Goal: Task Accomplishment & Management: Manage account settings

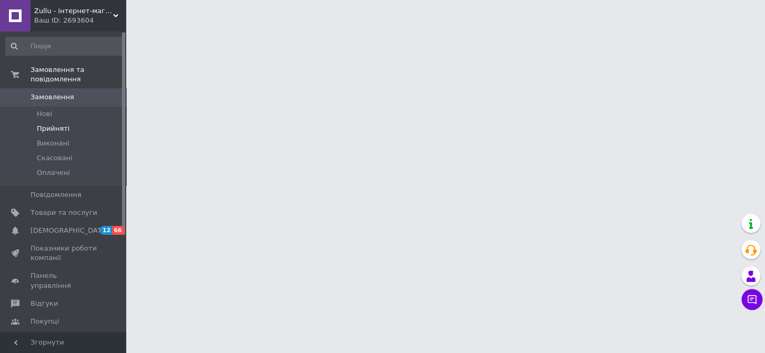
click at [70, 122] on li "Прийняті" at bounding box center [64, 129] width 129 height 15
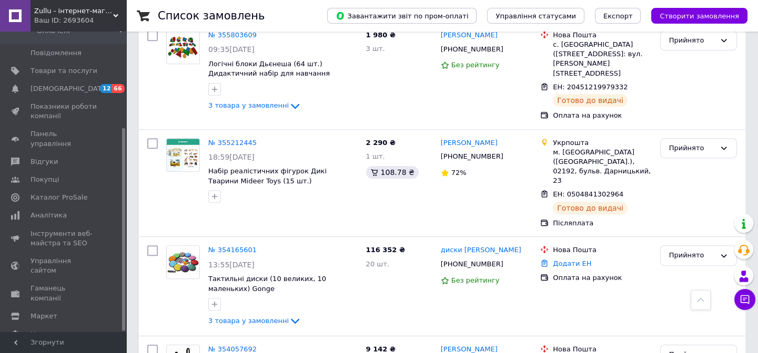
scroll to position [1214, 0]
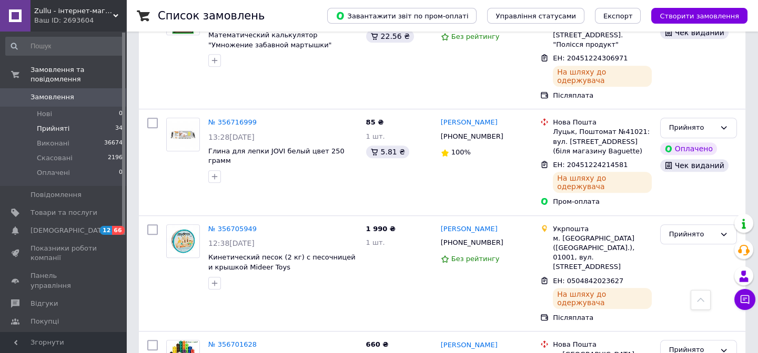
click at [37, 124] on span "Прийняті" at bounding box center [53, 128] width 33 height 9
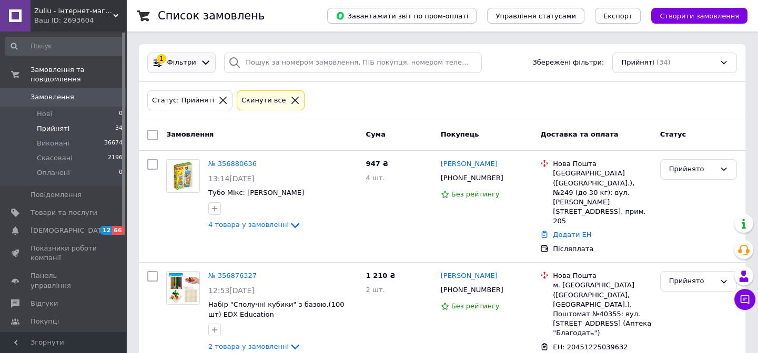
click at [174, 62] on span "Фільтри" at bounding box center [181, 63] width 29 height 10
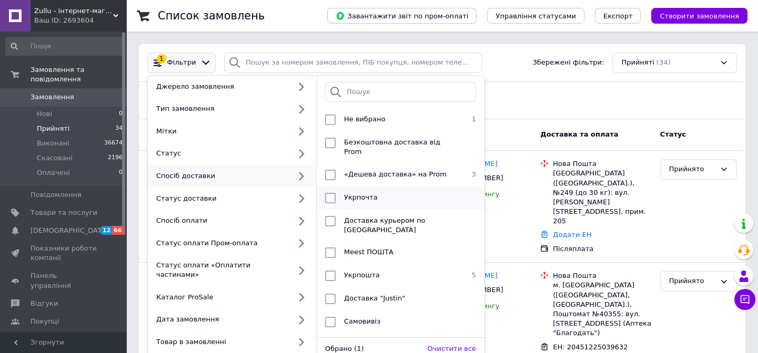
scroll to position [11, 0]
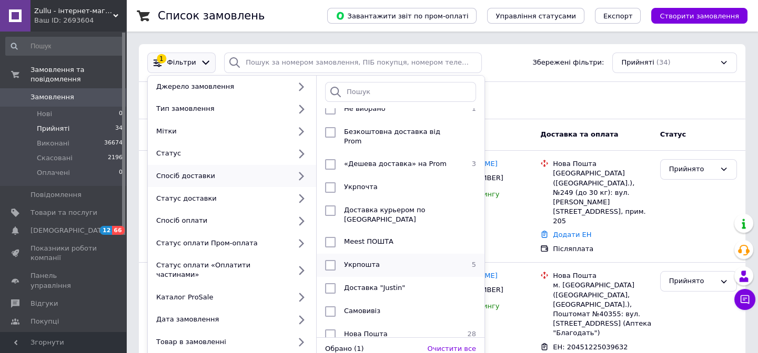
click at [421, 260] on div "Укрпошта" at bounding box center [399, 265] width 119 height 11
checkbox input "true"
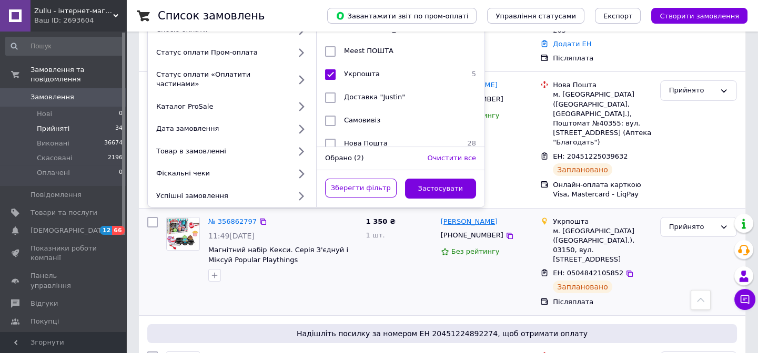
click at [440, 179] on button "Застосувати" at bounding box center [441, 189] width 72 height 21
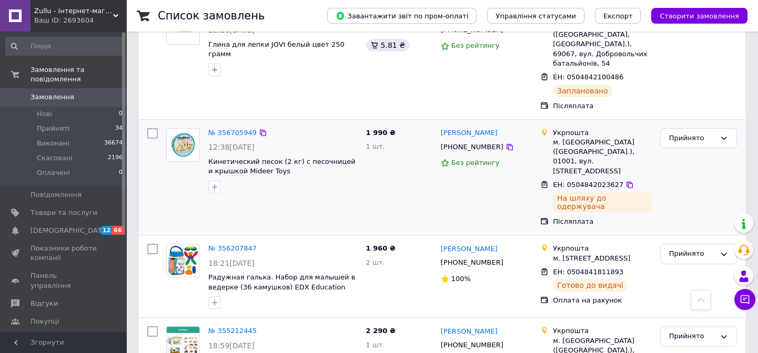
scroll to position [261, 0]
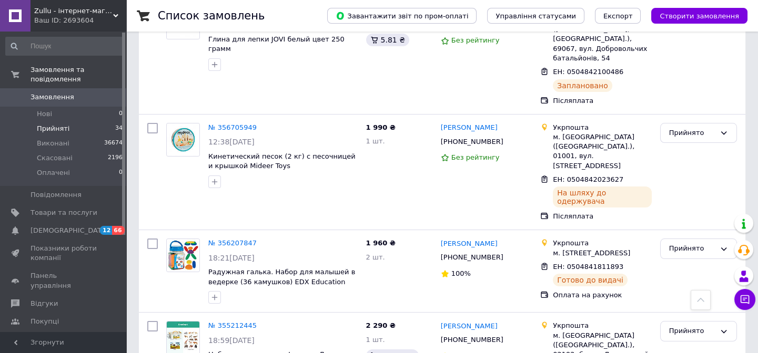
click at [58, 122] on li "Прийняті 34" at bounding box center [64, 129] width 129 height 15
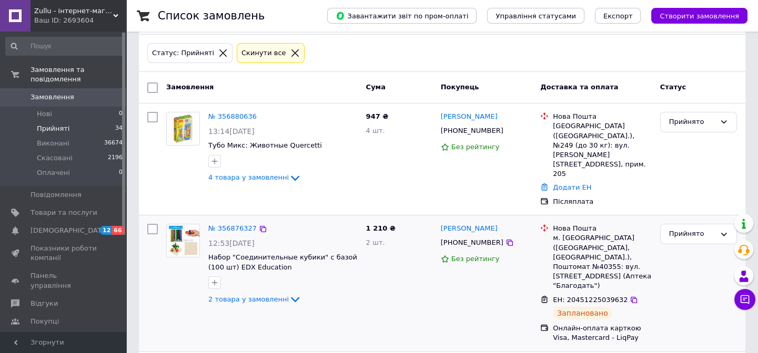
scroll to position [95, 0]
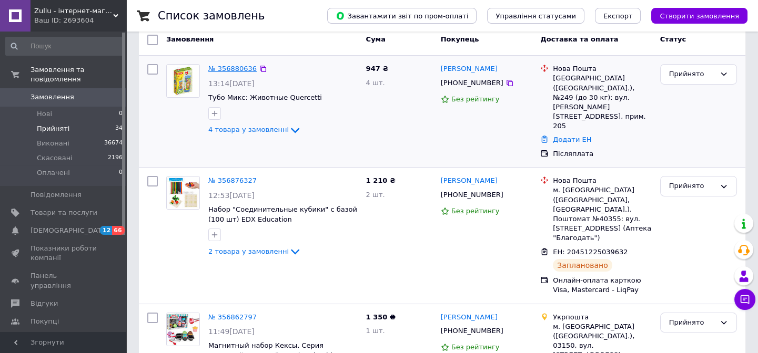
click at [227, 71] on link "№ 356880636" at bounding box center [232, 69] width 48 height 8
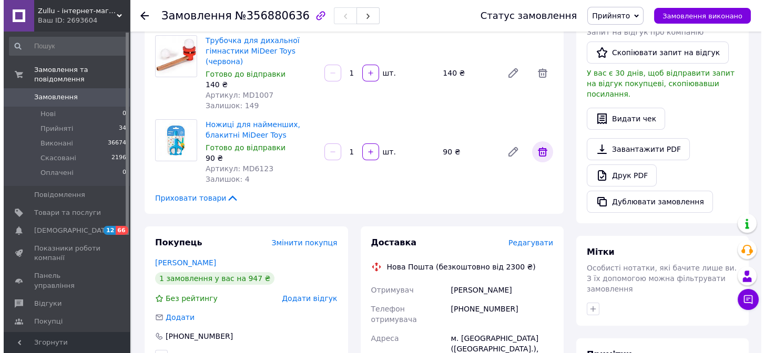
scroll to position [363, 0]
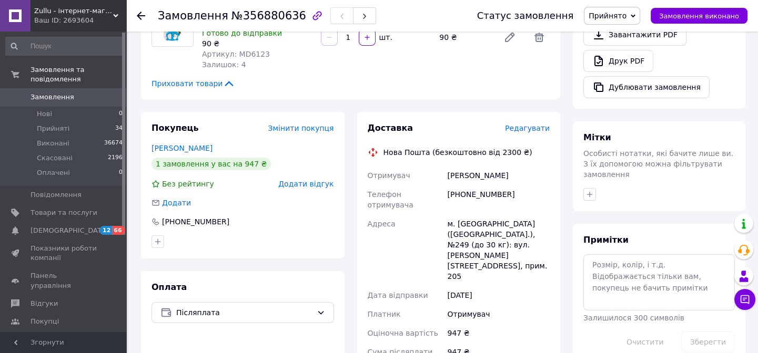
click at [537, 132] on span "Редагувати" at bounding box center [527, 128] width 45 height 8
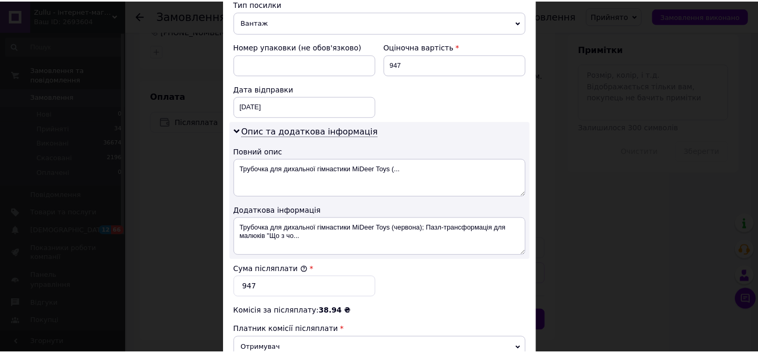
scroll to position [565, 0]
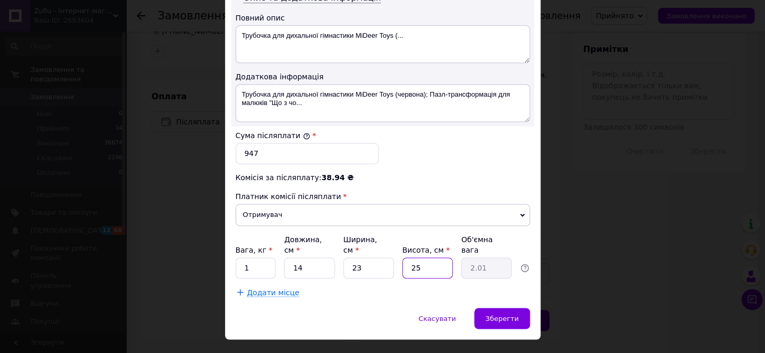
click at [416, 258] on input "25" at bounding box center [427, 268] width 50 height 21
type input "2"
type input "0.16"
type input "24"
type input "1.93"
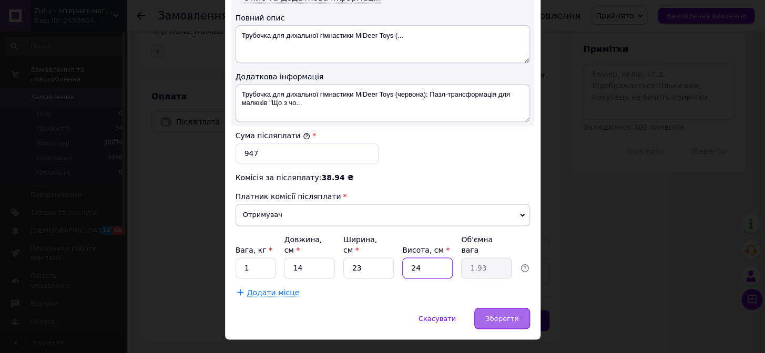
type input "24"
click at [507, 308] on div "Зберегти" at bounding box center [501, 318] width 55 height 21
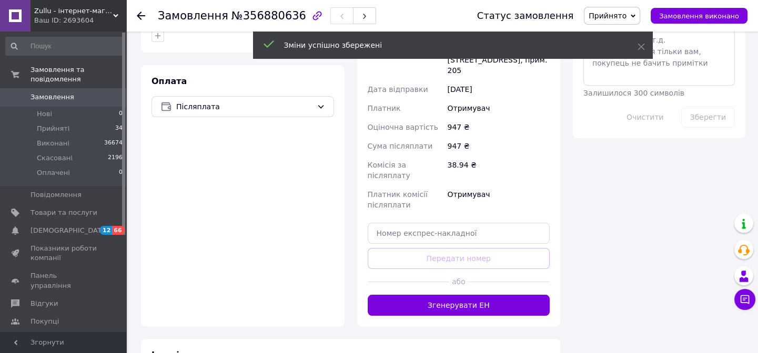
scroll to position [506, 0]
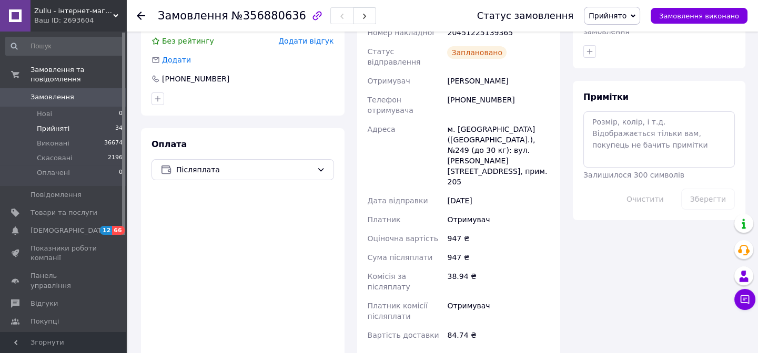
click at [69, 122] on li "Прийняті 34" at bounding box center [64, 129] width 129 height 15
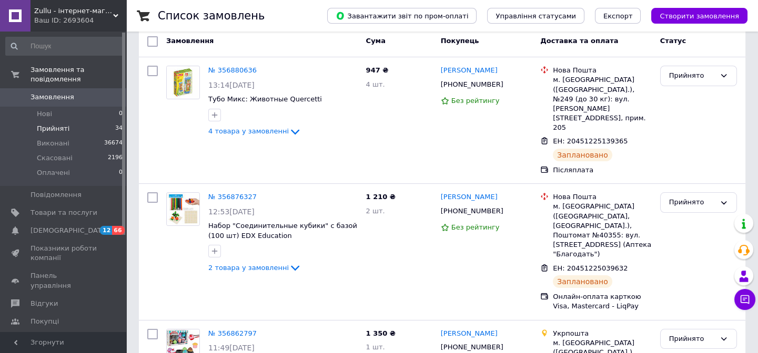
scroll to position [95, 0]
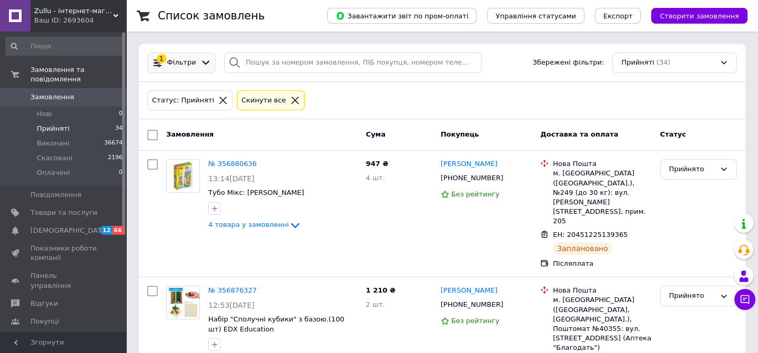
click at [185, 66] on span "Фільтри" at bounding box center [181, 63] width 29 height 10
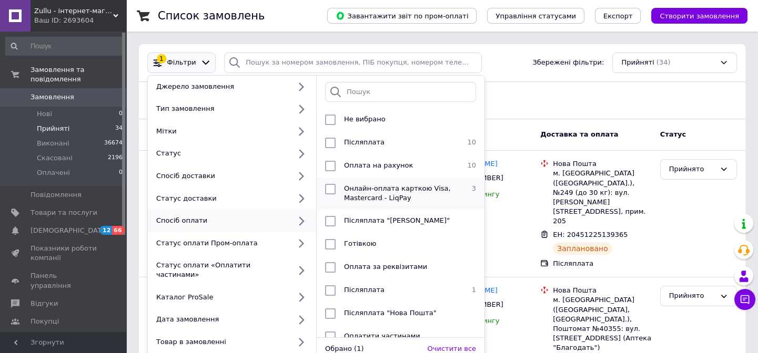
click at [393, 195] on span "Онлайн-оплата карткою Visa, Mastercard - LiqPay" at bounding box center [397, 193] width 107 height 17
checkbox input "true"
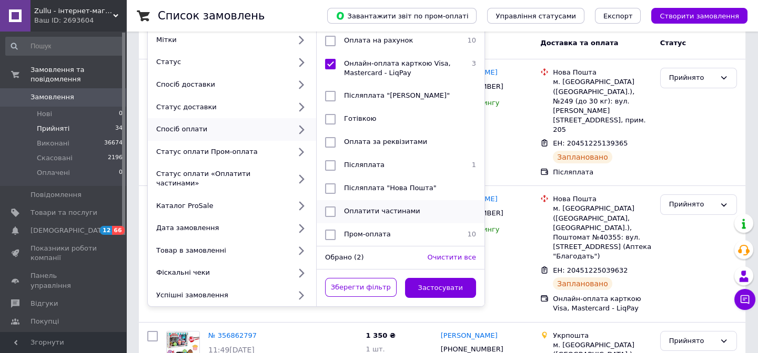
scroll to position [95, 0]
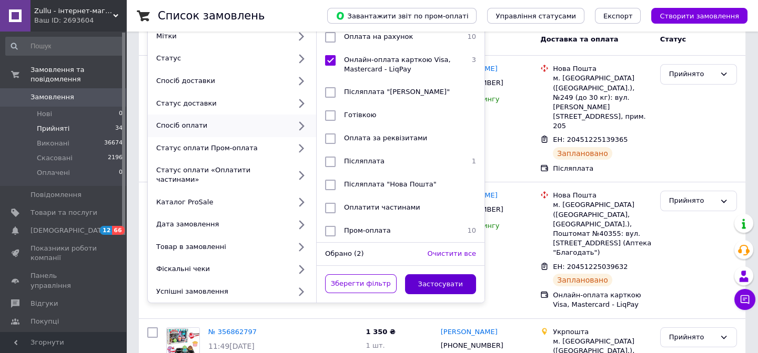
click at [447, 279] on button "Застосувати" at bounding box center [441, 285] width 72 height 21
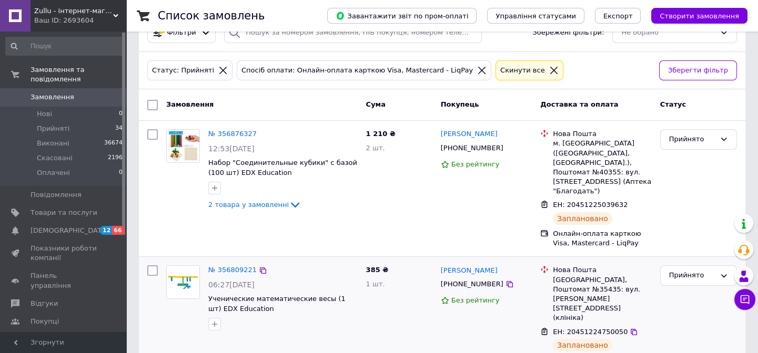
scroll to position [132, 0]
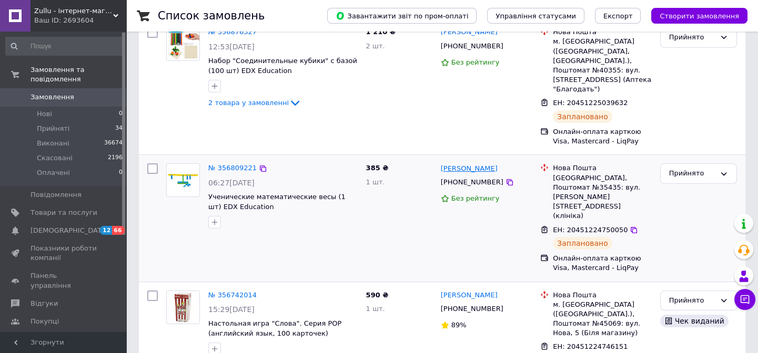
drag, startPoint x: 509, startPoint y: 147, endPoint x: 441, endPoint y: 149, distance: 67.9
click at [441, 163] on div "[PERSON_NAME]" at bounding box center [487, 169] width 94 height 12
copy link "[PERSON_NAME]"
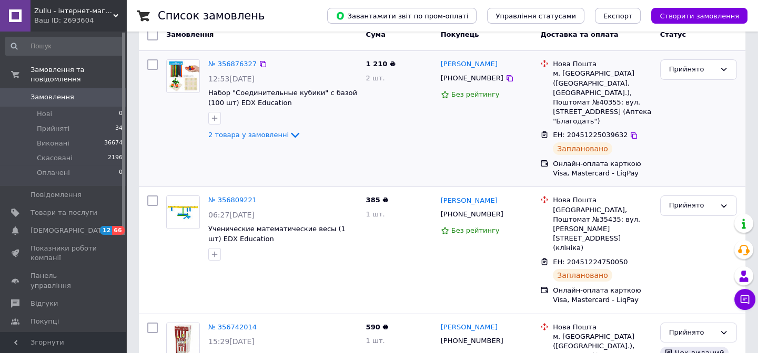
scroll to position [84, 0]
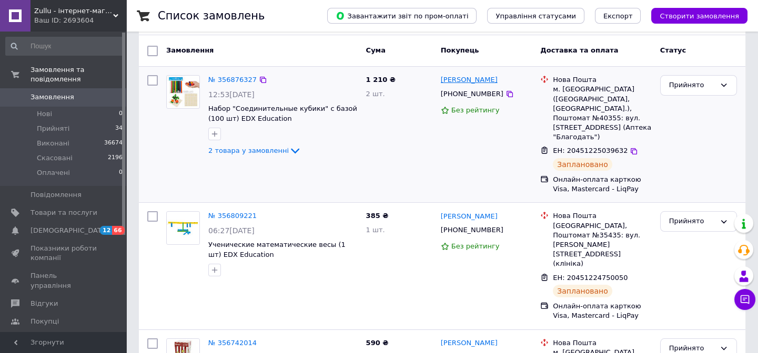
drag, startPoint x: 493, startPoint y: 79, endPoint x: 441, endPoint y: 82, distance: 52.1
click at [441, 82] on div "[PERSON_NAME]" at bounding box center [487, 80] width 94 height 12
copy link "[PERSON_NAME]"
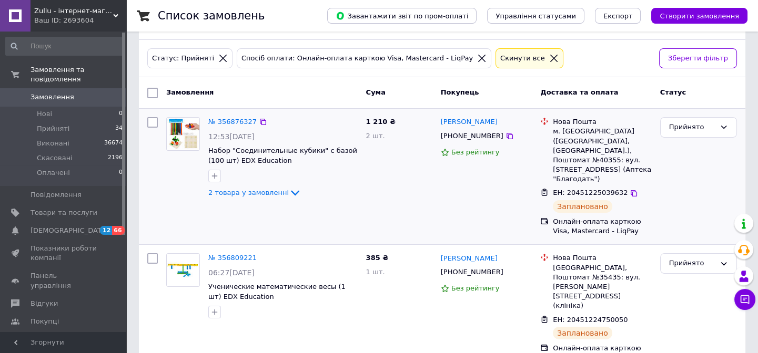
scroll to position [0, 0]
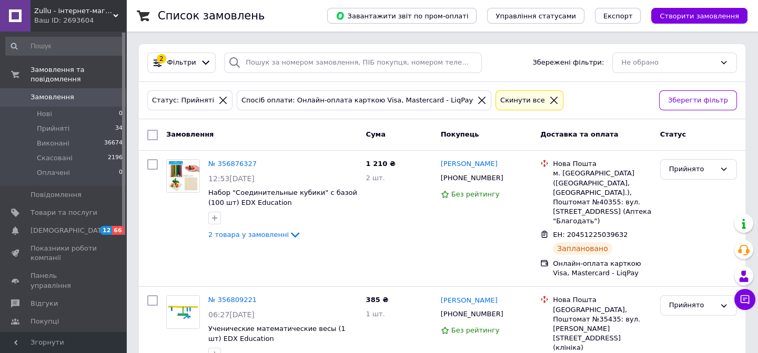
click at [477, 99] on icon at bounding box center [481, 100] width 9 height 9
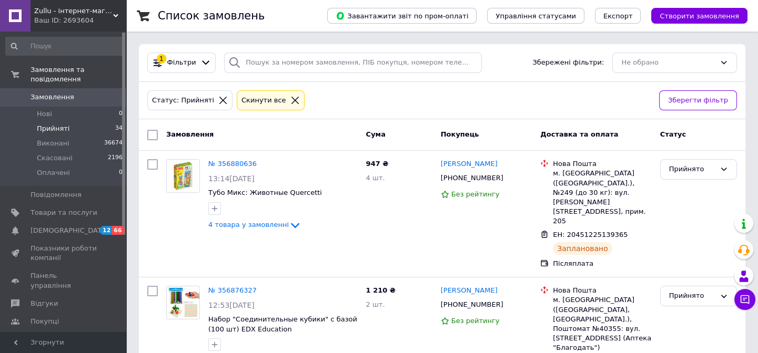
click at [80, 122] on li "Прийняті 34" at bounding box center [64, 129] width 129 height 15
click at [205, 67] on icon at bounding box center [205, 62] width 11 height 11
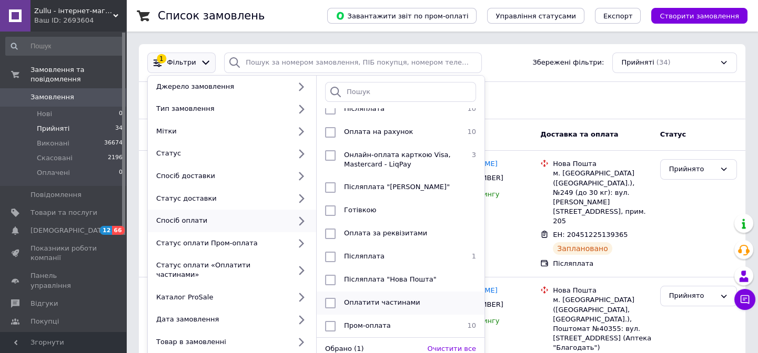
scroll to position [47, 0]
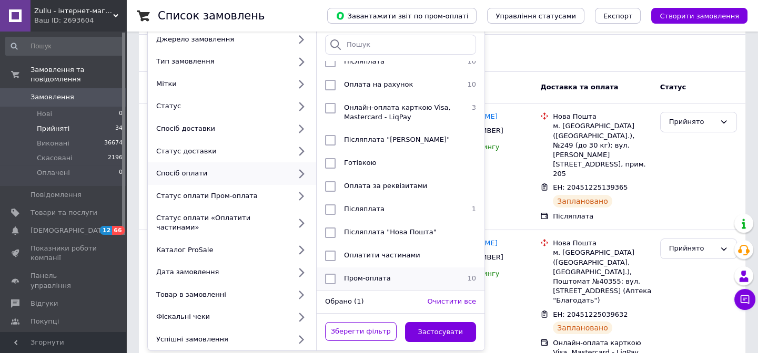
click at [378, 275] on span "Пром-оплата" at bounding box center [367, 279] width 47 height 8
checkbox input "true"
click at [440, 322] on button "Застосувати" at bounding box center [441, 332] width 72 height 21
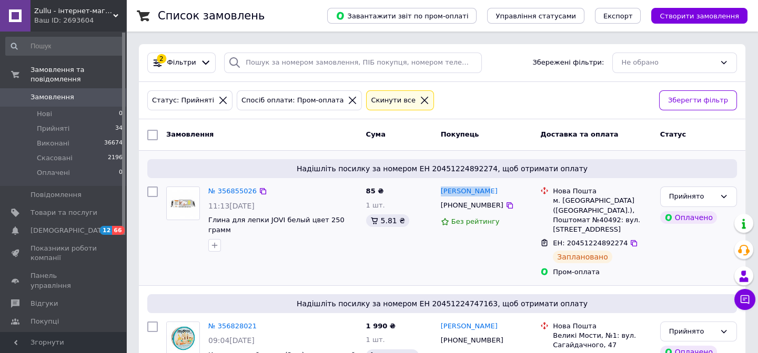
drag, startPoint x: 491, startPoint y: 192, endPoint x: 437, endPoint y: 191, distance: 53.7
click at [437, 191] on div "Марта Шаран +380994419689 Без рейтингу" at bounding box center [487, 232] width 100 height 99
copy link "[PERSON_NAME]"
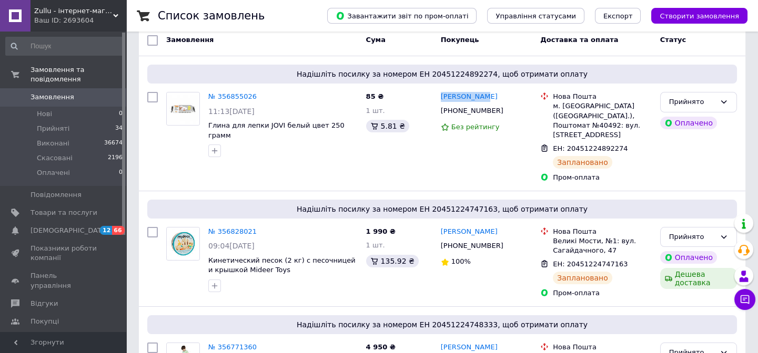
scroll to position [95, 0]
drag, startPoint x: 510, startPoint y: 231, endPoint x: 438, endPoint y: 231, distance: 71.5
click at [438, 231] on div "Анатолій Лозинський +380987337522 100%" at bounding box center [487, 262] width 100 height 79
copy link "[PERSON_NAME]"
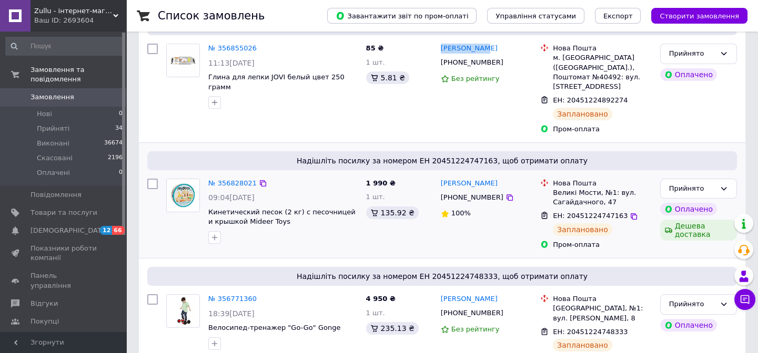
scroll to position [239, 0]
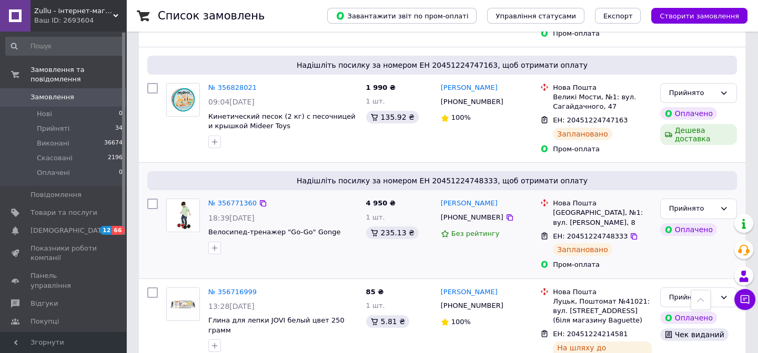
drag, startPoint x: 490, startPoint y: 200, endPoint x: 438, endPoint y: 206, distance: 52.4
click at [438, 206] on div "Олег Стрільчик +380670116348 Без рейтингу" at bounding box center [487, 234] width 100 height 79
copy link "[PERSON_NAME]"
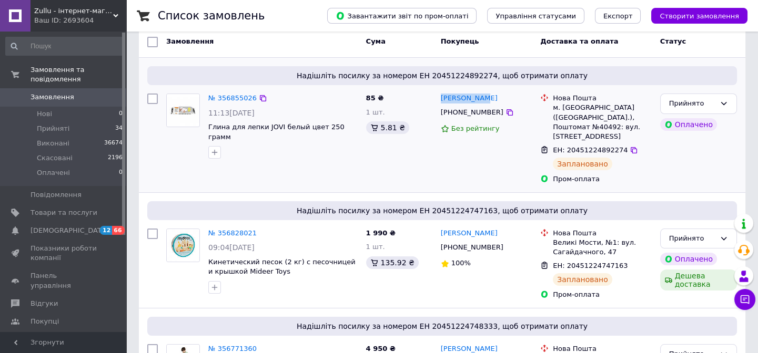
scroll to position [0, 0]
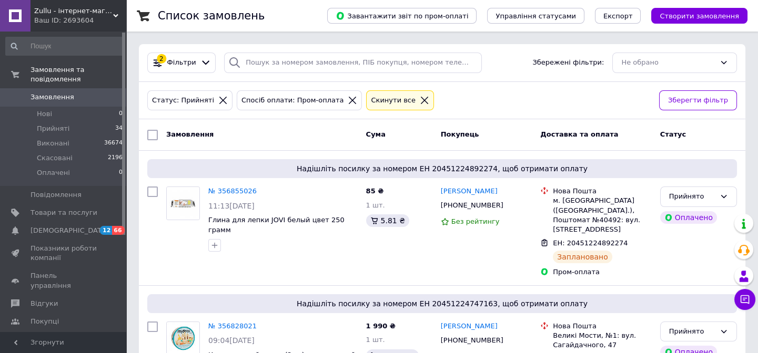
click at [348, 100] on icon at bounding box center [352, 100] width 9 height 9
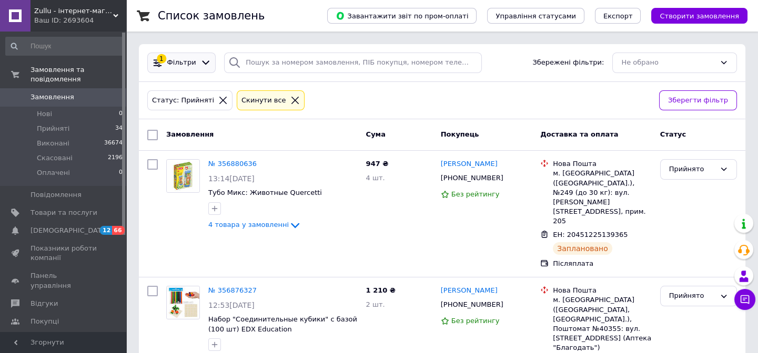
click at [200, 65] on icon at bounding box center [205, 62] width 11 height 11
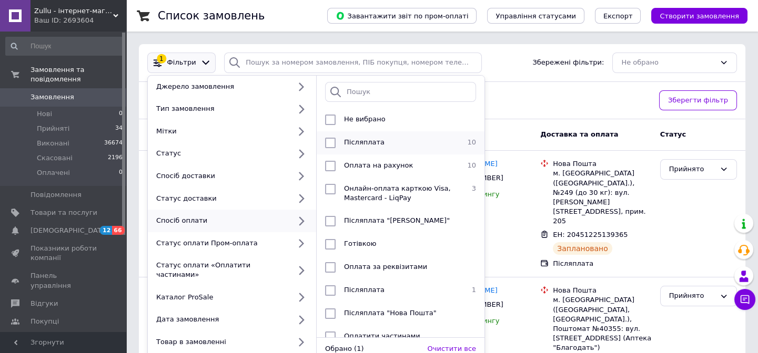
click at [442, 143] on div "Післяплата" at bounding box center [399, 143] width 119 height 11
checkbox input "true"
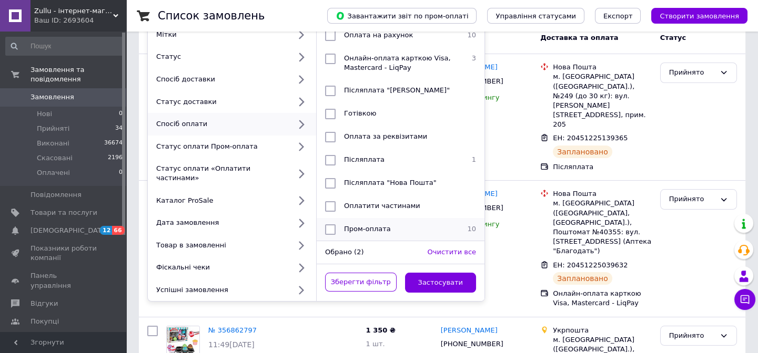
scroll to position [143, 0]
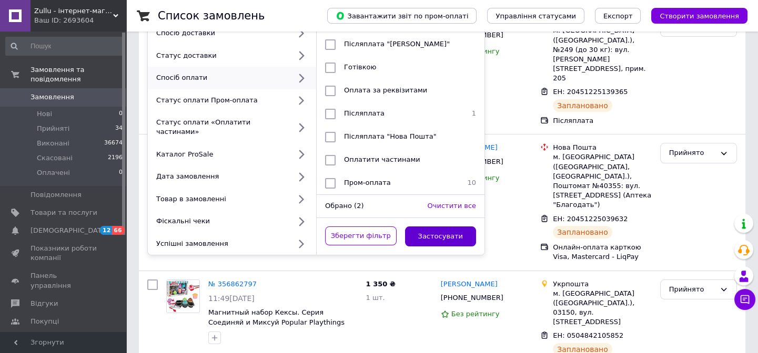
click at [442, 227] on button "Застосувати" at bounding box center [441, 237] width 72 height 21
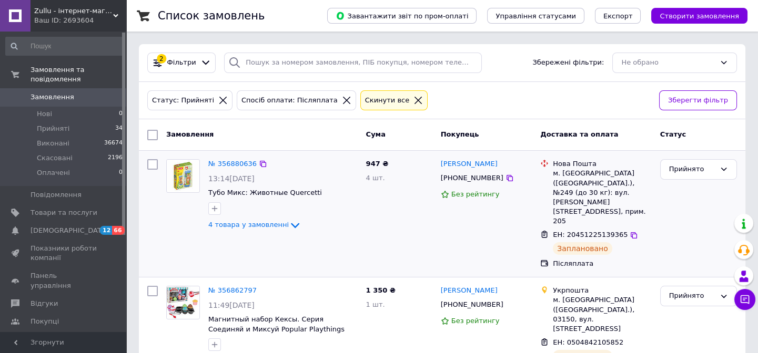
drag, startPoint x: 495, startPoint y: 162, endPoint x: 434, endPoint y: 166, distance: 61.2
click at [434, 166] on div "№ 356880636 13:14, 12.08.2025 Тубо Микс: Животные Quercetti 4 товара у замовлен…" at bounding box center [442, 214] width 598 height 118
click at [434, 166] on div "947 ₴ 4 шт." at bounding box center [399, 214] width 75 height 118
drag, startPoint x: 504, startPoint y: 163, endPoint x: 438, endPoint y: 165, distance: 65.8
click at [438, 165] on div "Богдан Бабенко +380996234379 Без рейтингу" at bounding box center [487, 214] width 100 height 118
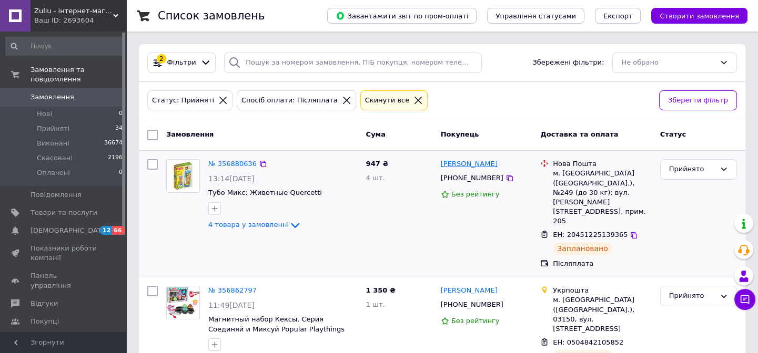
copy link "[PERSON_NAME]"
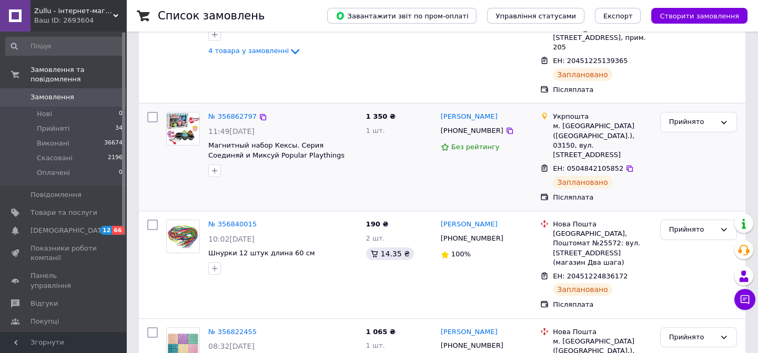
scroll to position [191, 0]
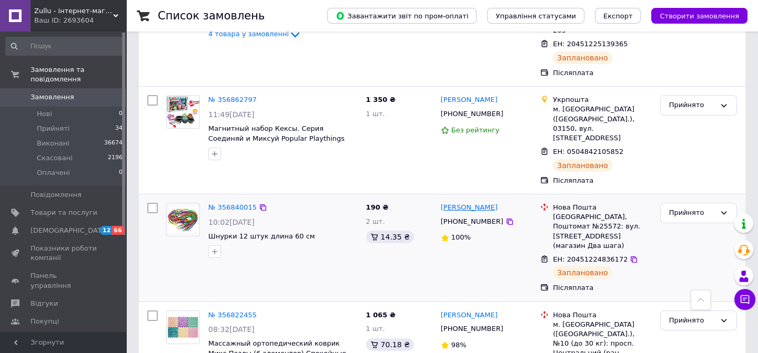
drag, startPoint x: 499, startPoint y: 159, endPoint x: 441, endPoint y: 160, distance: 57.9
click at [441, 202] on div "[PERSON_NAME]" at bounding box center [487, 208] width 94 height 12
copy link "[PERSON_NAME]"
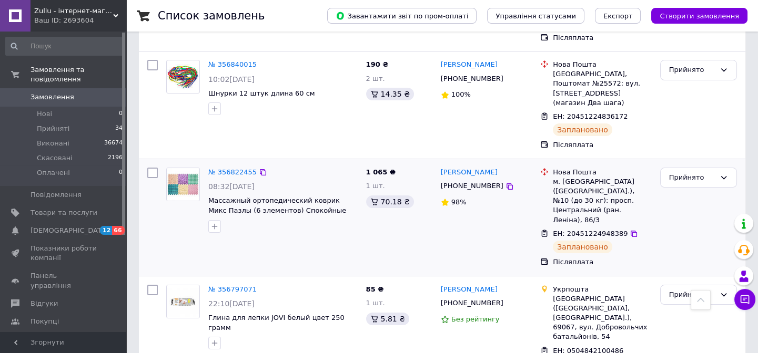
scroll to position [335, 0]
drag, startPoint x: 499, startPoint y: 104, endPoint x: 439, endPoint y: 104, distance: 60.0
click at [440, 166] on div "[PERSON_NAME]" at bounding box center [487, 172] width 94 height 12
drag, startPoint x: 439, startPoint y: 103, endPoint x: 431, endPoint y: 102, distance: 8.0
click at [437, 163] on div "Вікторія Геркула +380936397644 98%" at bounding box center [487, 217] width 100 height 108
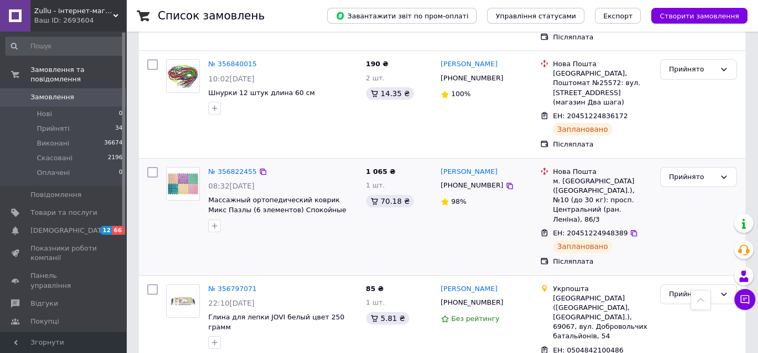
drag, startPoint x: 473, startPoint y: 107, endPoint x: 437, endPoint y: 110, distance: 36.0
click at [437, 163] on div "Вікторія Геркула +380936397644 98%" at bounding box center [487, 217] width 100 height 108
copy link "[PERSON_NAME]"
click at [67, 122] on li "Прийняті 34" at bounding box center [64, 129] width 129 height 15
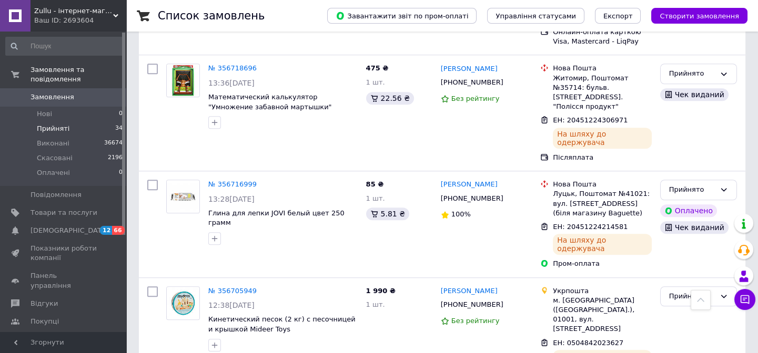
scroll to position [1899, 0]
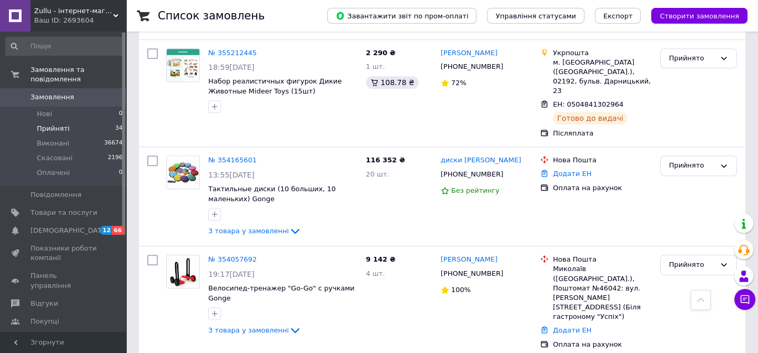
scroll to position [1214, 0]
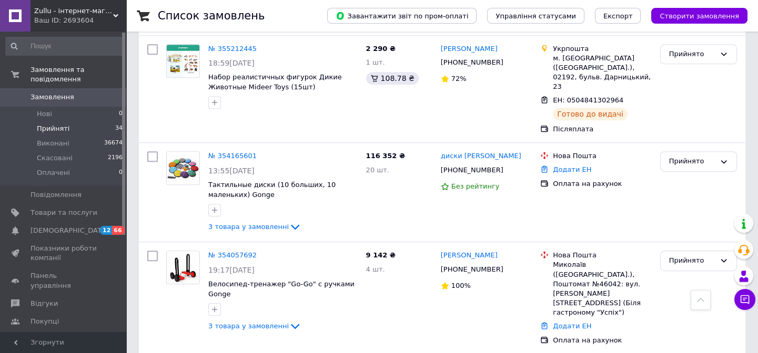
click at [86, 122] on li "Прийняті 34" at bounding box center [64, 129] width 129 height 15
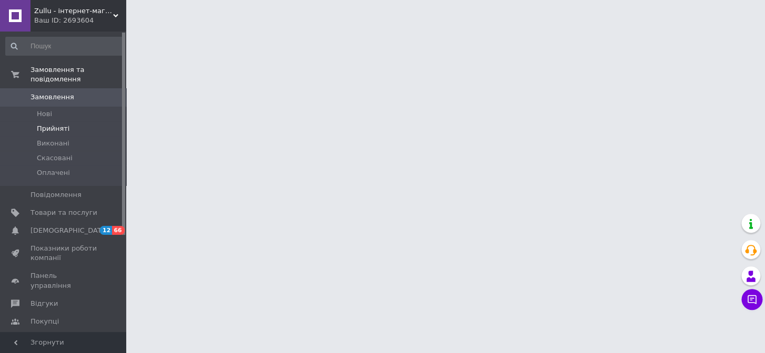
click at [80, 122] on li "Прийняті" at bounding box center [64, 129] width 129 height 15
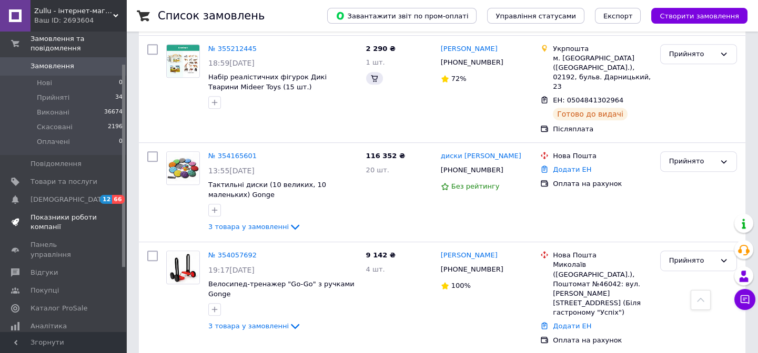
scroll to position [47, 0]
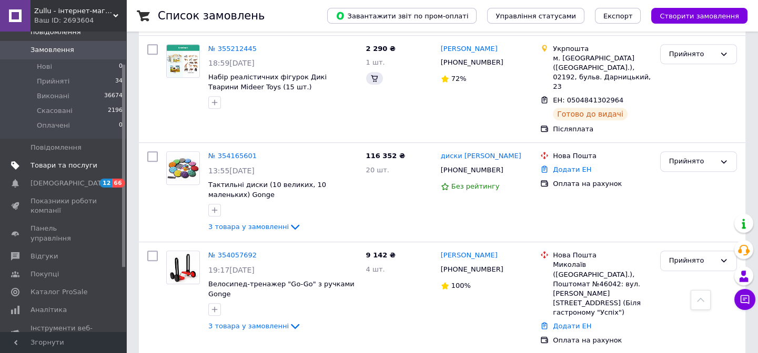
click at [69, 161] on span "Товари та послуги" at bounding box center [64, 165] width 67 height 9
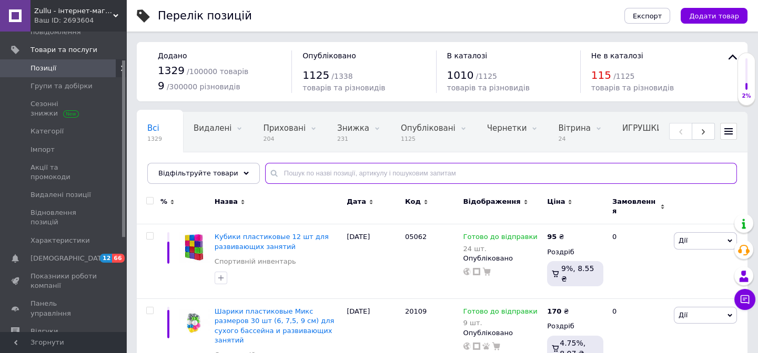
click at [301, 176] on input "text" at bounding box center [501, 173] width 472 height 21
type input "n"
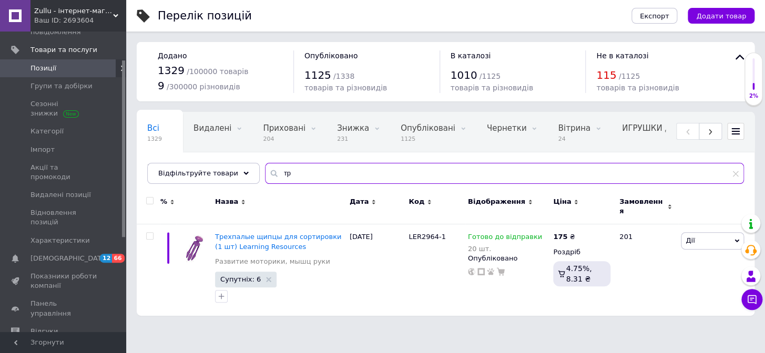
type input "т"
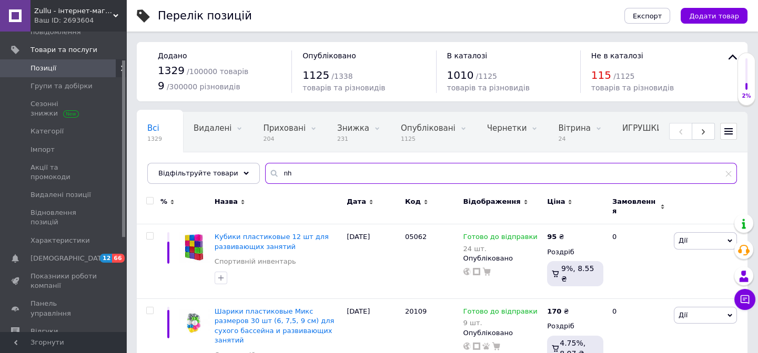
type input "n"
type input "трипалі"
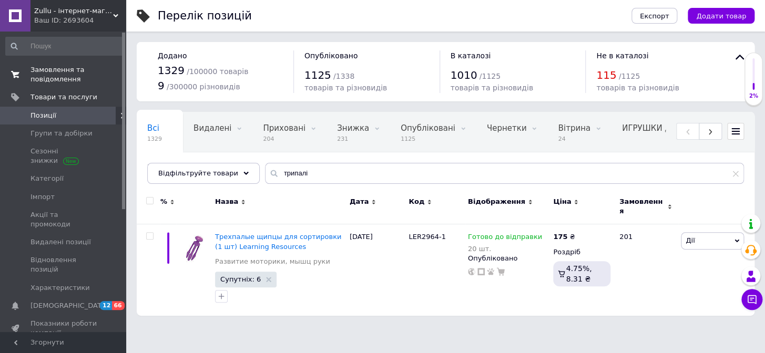
click at [72, 74] on span "Замовлення та повідомлення" at bounding box center [64, 74] width 67 height 19
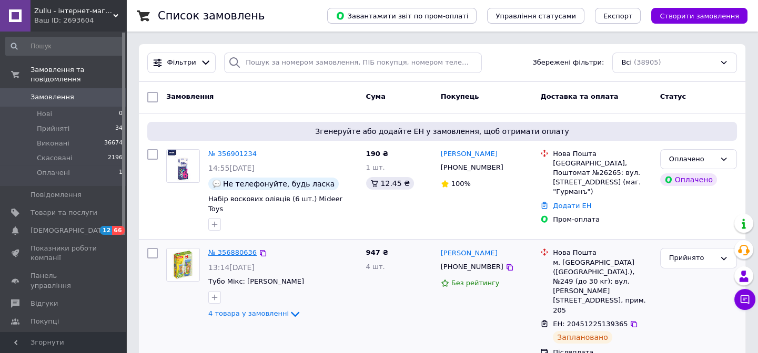
click at [220, 249] on link "№ 356880636" at bounding box center [232, 253] width 48 height 8
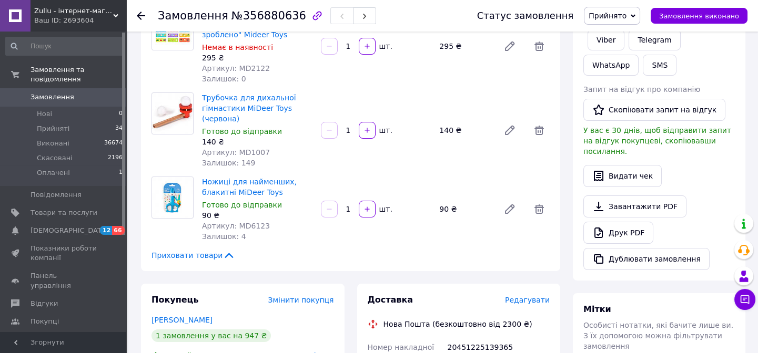
scroll to position [143, 0]
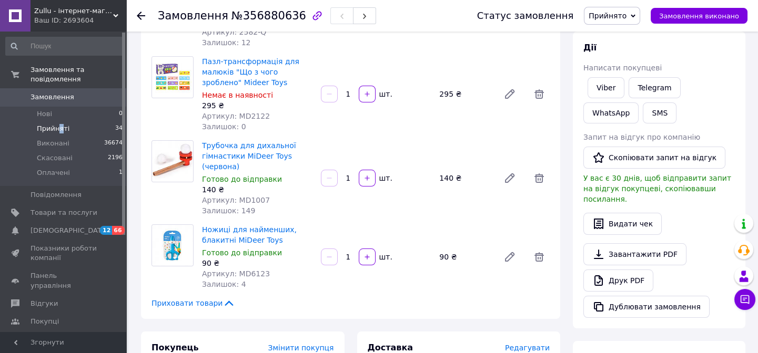
click at [59, 124] on span "Прийняті" at bounding box center [53, 128] width 33 height 9
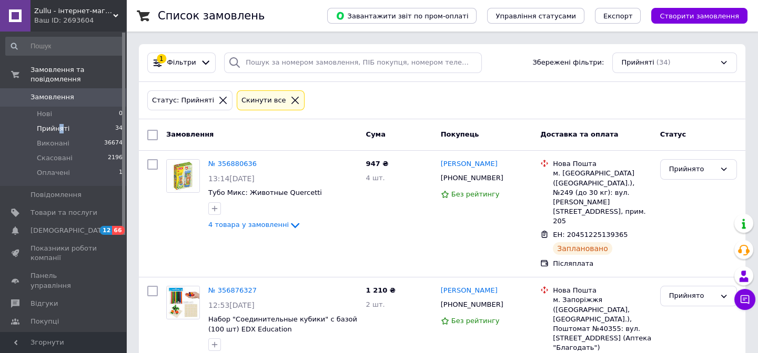
click at [65, 122] on li "Прийняті 34" at bounding box center [64, 129] width 129 height 15
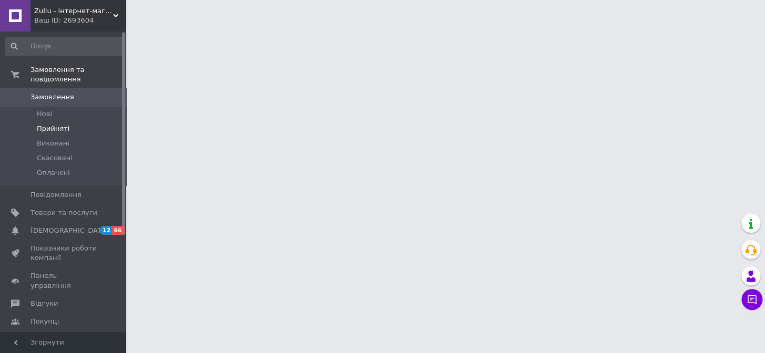
click at [79, 122] on li "Прийняті" at bounding box center [64, 129] width 129 height 15
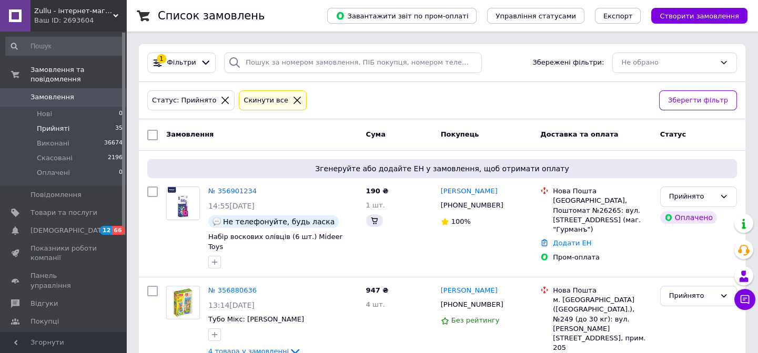
click at [94, 122] on li "Прийняті 35" at bounding box center [64, 129] width 129 height 15
click at [88, 208] on span "Товари та послуги" at bounding box center [64, 212] width 67 height 9
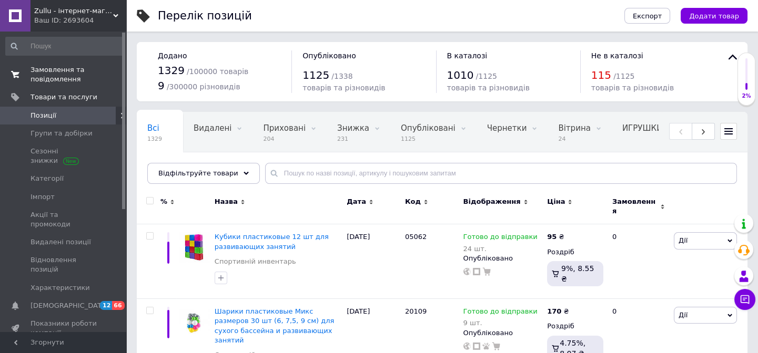
click at [47, 79] on span "Замовлення та повідомлення" at bounding box center [64, 74] width 67 height 19
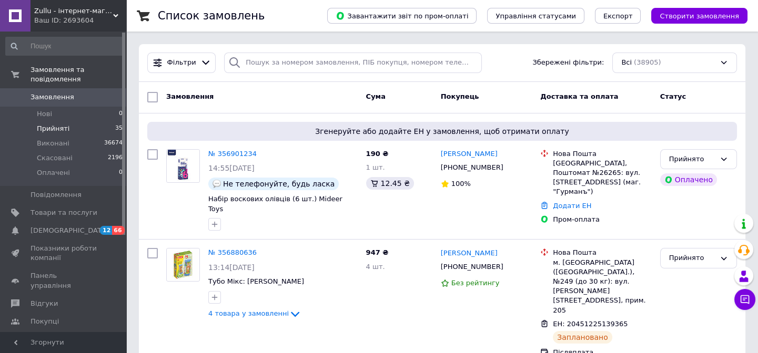
click at [93, 122] on li "Прийняті 35" at bounding box center [64, 129] width 129 height 15
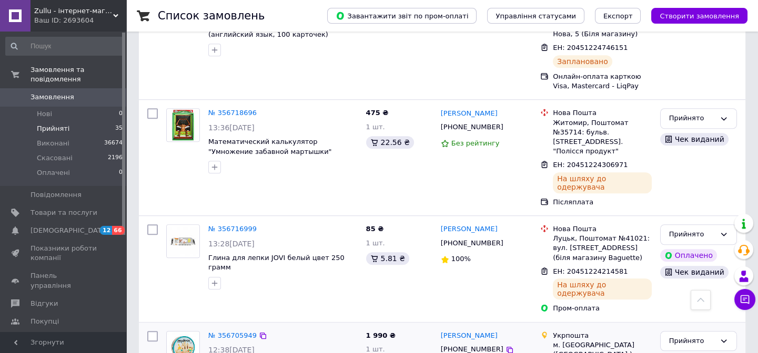
scroll to position [1926, 0]
